Goal: Task Accomplishment & Management: Manage account settings

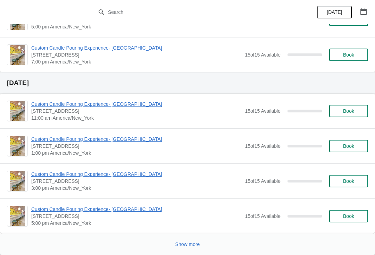
scroll to position [1214, 0]
click at [197, 244] on span "Show more" at bounding box center [187, 245] width 25 height 6
click at [203, 237] on div "Show more" at bounding box center [184, 241] width 367 height 13
click at [200, 248] on button "Show more" at bounding box center [188, 244] width 30 height 13
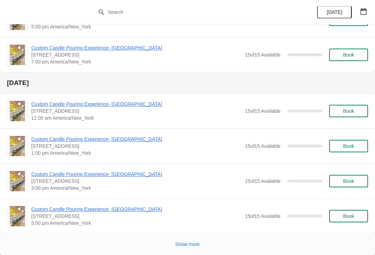
scroll to position [4024, 0]
click at [361, 14] on icon "button" at bounding box center [364, 11] width 6 height 7
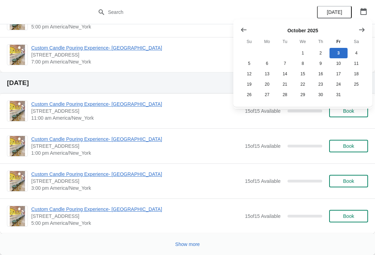
click at [353, 31] on div at bounding box center [302, 29] width 125 height 7
click at [363, 28] on icon "Show next month, November 2025" at bounding box center [362, 29] width 7 height 7
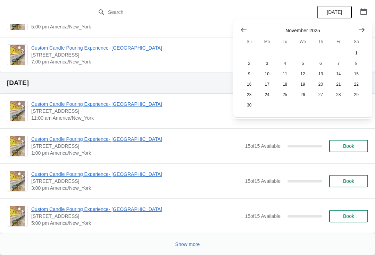
click at [362, 30] on icon "Show next month, December 2025" at bounding box center [362, 29] width 6 height 4
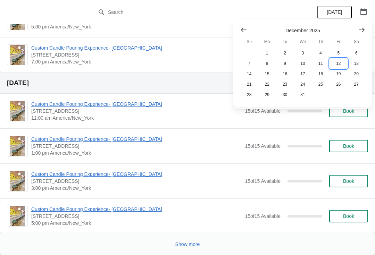
click at [332, 63] on button "12" at bounding box center [339, 63] width 18 height 10
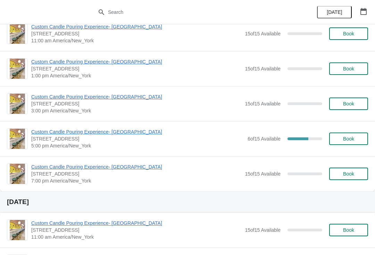
scroll to position [50, 0]
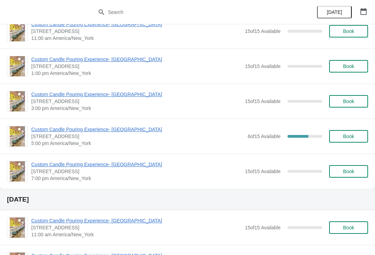
click at [53, 131] on span "Custom Candle Pouring Experience- [GEOGRAPHIC_DATA]" at bounding box center [137, 129] width 213 height 7
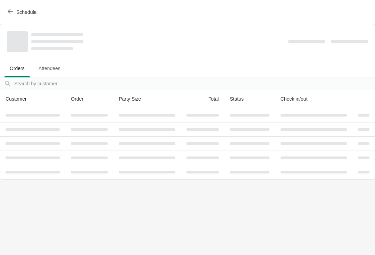
scroll to position [0, 0]
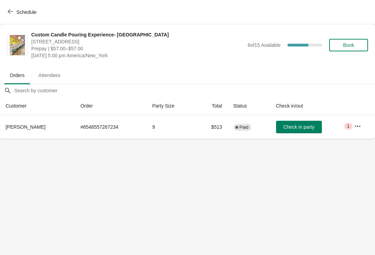
click at [358, 127] on icon "button" at bounding box center [358, 125] width 6 height 1
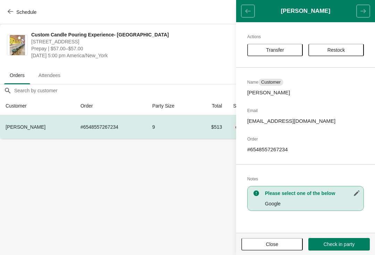
click at [283, 56] on button "Transfer" at bounding box center [275, 50] width 56 height 13
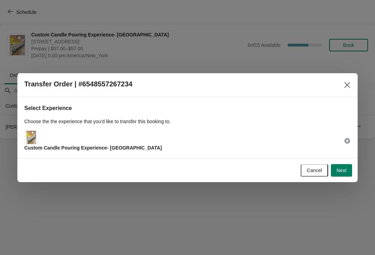
click at [34, 131] on img at bounding box center [31, 137] width 10 height 13
click at [342, 173] on span "Next" at bounding box center [342, 171] width 10 height 6
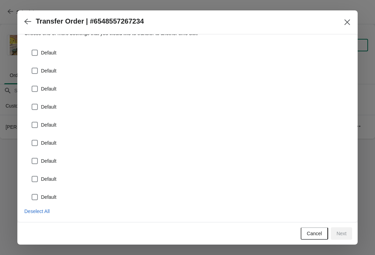
scroll to position [25, 0]
click at [33, 50] on span at bounding box center [35, 53] width 6 height 6
click at [32, 50] on input "Default" at bounding box center [32, 50] width 0 height 0
checkbox input "true"
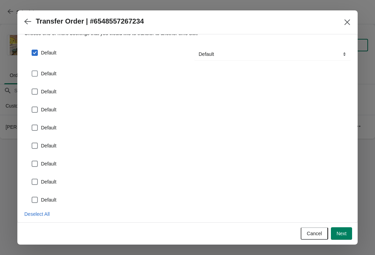
click at [38, 71] on span at bounding box center [35, 74] width 6 height 6
click at [32, 71] on input "Default" at bounding box center [32, 71] width 0 height 0
checkbox input "true"
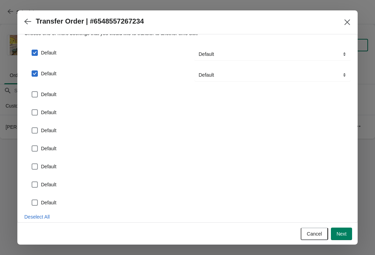
click at [32, 85] on div "Default" at bounding box center [187, 91] width 327 height 15
click at [35, 97] on span at bounding box center [35, 94] width 6 height 6
click at [32, 92] on input "Default" at bounding box center [32, 91] width 0 height 0
checkbox input "true"
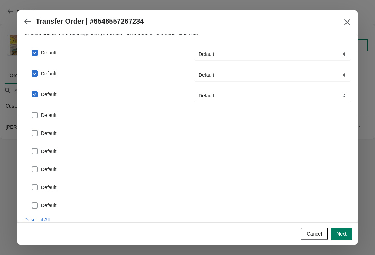
click at [35, 125] on div "Default" at bounding box center [187, 130] width 327 height 15
click at [36, 113] on span at bounding box center [35, 115] width 6 height 6
click at [32, 113] on input "Default" at bounding box center [32, 112] width 0 height 0
checkbox input "true"
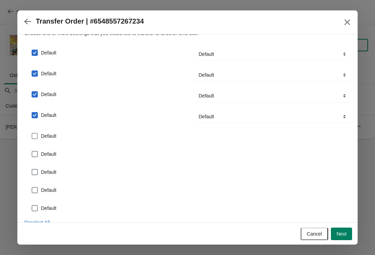
click at [34, 135] on span at bounding box center [35, 136] width 6 height 6
click at [32, 133] on input "Default" at bounding box center [32, 133] width 0 height 0
checkbox input "true"
click at [33, 159] on span at bounding box center [35, 157] width 6 height 6
click at [32, 154] on input "Default" at bounding box center [32, 154] width 0 height 0
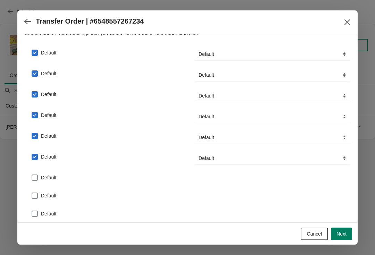
click at [31, 153] on label "Default" at bounding box center [43, 157] width 25 height 10
click at [32, 154] on input "Default" at bounding box center [32, 154] width 0 height 0
click at [37, 155] on span at bounding box center [35, 157] width 6 height 6
click at [32, 154] on input "Default" at bounding box center [32, 154] width 0 height 0
checkbox input "true"
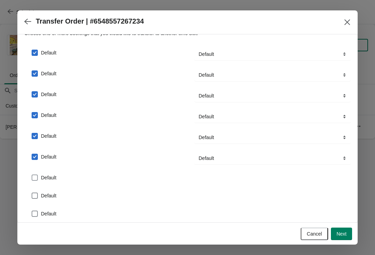
click at [35, 175] on span at bounding box center [35, 178] width 6 height 6
click at [32, 175] on input "Default" at bounding box center [32, 175] width 0 height 0
checkbox input "true"
click at [32, 194] on label "Default" at bounding box center [43, 199] width 25 height 10
click at [32, 196] on input "Default" at bounding box center [32, 196] width 0 height 0
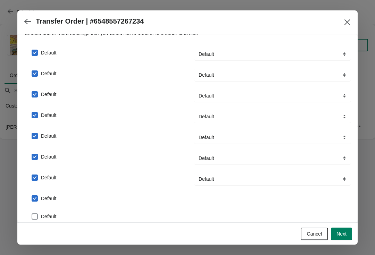
checkbox input "true"
click at [35, 211] on div "Default" at bounding box center [187, 216] width 327 height 15
click at [32, 217] on span at bounding box center [35, 219] width 6 height 6
click at [32, 217] on input "Default" at bounding box center [32, 216] width 0 height 0
checkbox input "true"
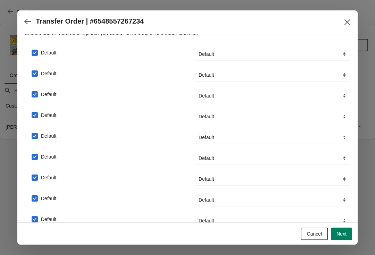
click at [339, 232] on span "Next" at bounding box center [342, 234] width 10 height 6
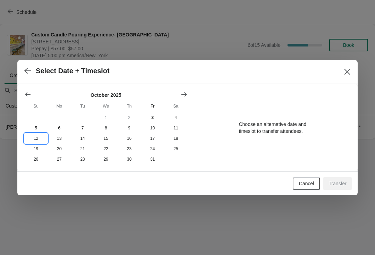
click at [33, 142] on button "12" at bounding box center [35, 138] width 23 height 10
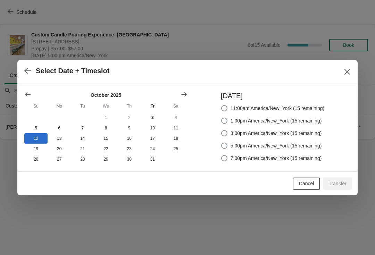
click at [30, 92] on icon "Show previous month, September 2025" at bounding box center [27, 94] width 7 height 7
click at [30, 67] on icon "button" at bounding box center [27, 70] width 7 height 7
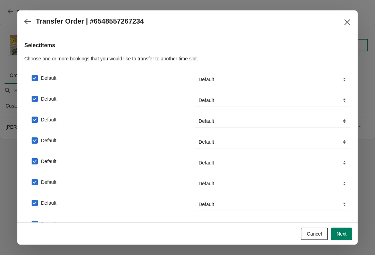
click at [339, 233] on span "Next" at bounding box center [342, 234] width 10 height 6
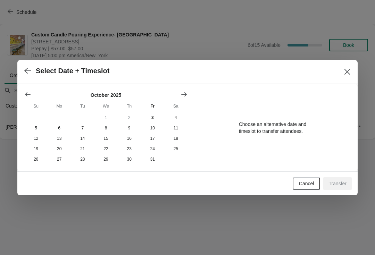
click at [182, 97] on button "Show next month, November 2025" at bounding box center [184, 94] width 13 height 13
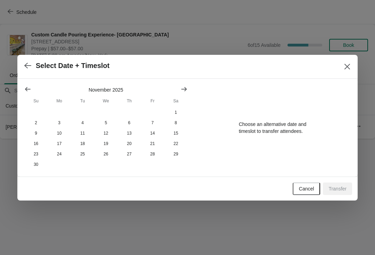
click at [187, 90] on icon "Show next month, December 2025" at bounding box center [184, 89] width 7 height 7
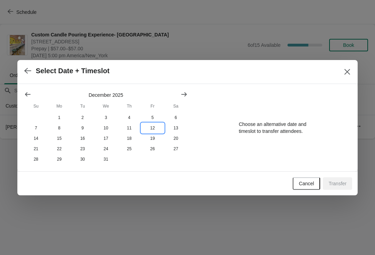
click at [156, 124] on button "12" at bounding box center [152, 128] width 23 height 10
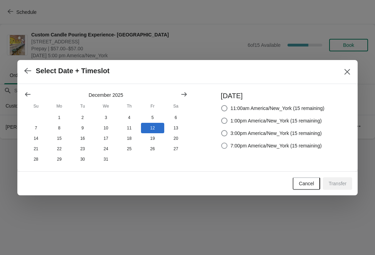
click at [224, 149] on label "7:00pm America/New_York (15 remaining)" at bounding box center [271, 146] width 101 height 10
click at [222, 143] on input "7:00pm America/New_York (15 remaining)" at bounding box center [221, 143] width 0 height 0
radio input "true"
click at [338, 183] on span "Transfer" at bounding box center [338, 184] width 18 height 6
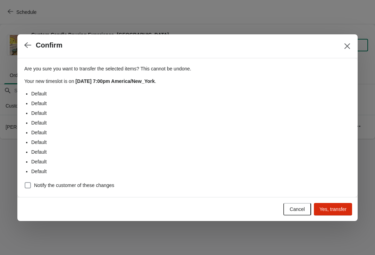
click at [34, 185] on span "Notify the customer of these changes" at bounding box center [74, 185] width 80 height 7
click at [25, 183] on input "Notify the customer of these changes" at bounding box center [25, 182] width 0 height 0
checkbox input "true"
click at [329, 207] on span "Yes, transfer" at bounding box center [333, 210] width 27 height 6
